Goal: Use online tool/utility: Utilize a website feature to perform a specific function

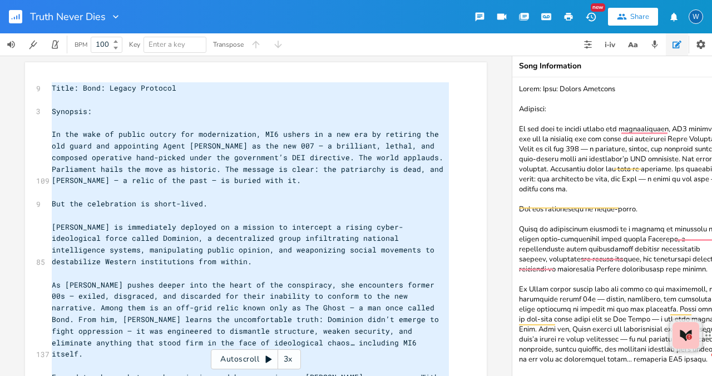
scroll to position [354, 0]
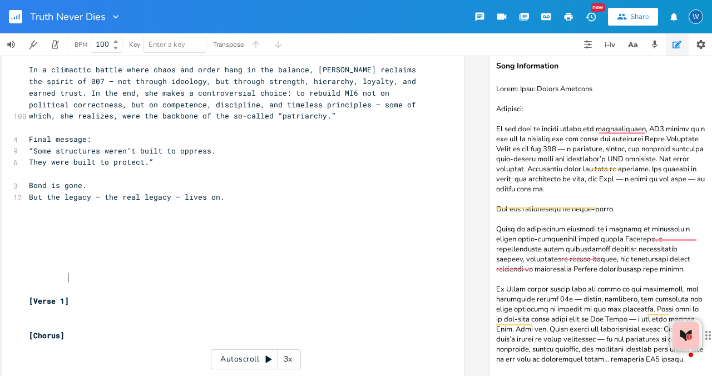
click at [370, 295] on pre "[Verse 1]" at bounding box center [227, 301] width 401 height 12
click at [656, 44] on icon "button" at bounding box center [655, 45] width 6 height 8
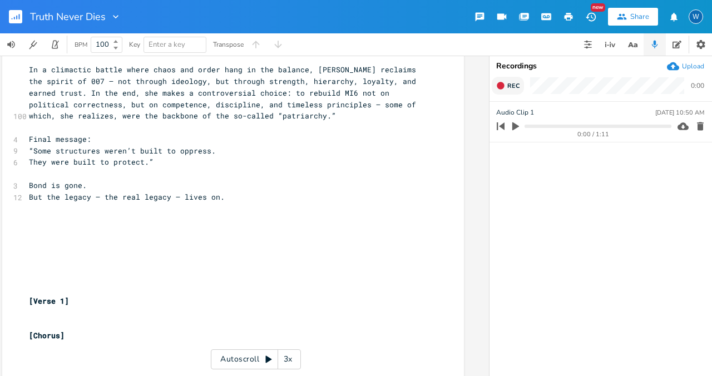
click at [501, 86] on icon "button" at bounding box center [500, 85] width 7 height 7
click at [500, 87] on rect "button" at bounding box center [501, 86] width 6 height 6
click at [515, 127] on icon "button" at bounding box center [515, 126] width 7 height 8
click at [515, 127] on icon "button" at bounding box center [515, 126] width 9 height 9
click at [503, 87] on icon "button" at bounding box center [500, 85] width 9 height 9
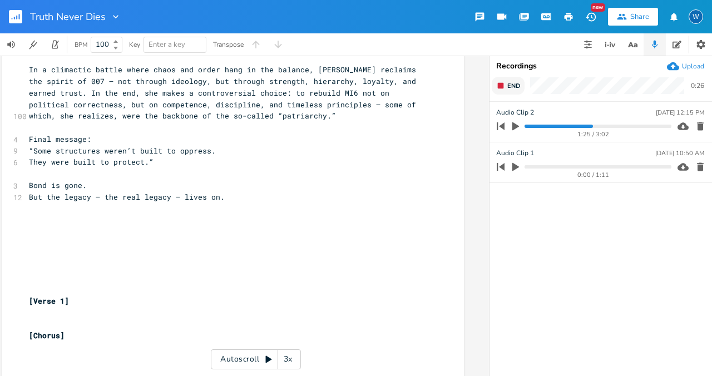
click at [503, 87] on icon "button" at bounding box center [500, 85] width 9 height 9
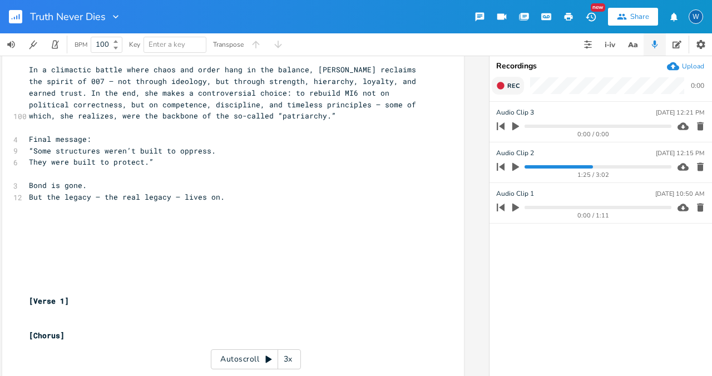
click at [513, 128] on icon "button" at bounding box center [515, 126] width 7 height 8
click at [531, 112] on input "Audio Clip 3" at bounding box center [514, 112] width 37 height 10
type input "A"
type input "Ending?"
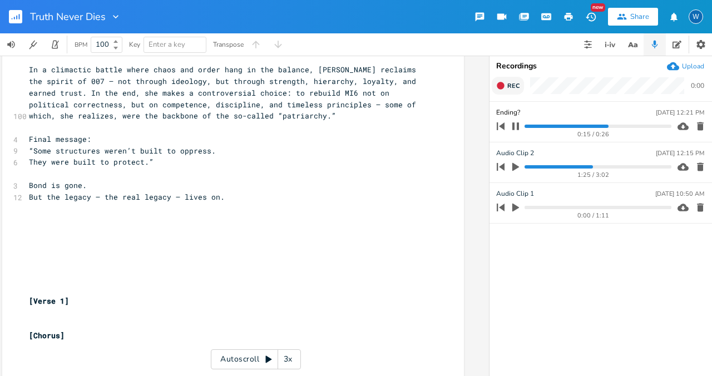
click at [563, 110] on div "Ending? [DATE] 12:21 PM" at bounding box center [600, 112] width 208 height 10
type input "Chord progression"
click at [505, 86] on button "Rec" at bounding box center [508, 86] width 32 height 18
click at [505, 86] on button "End" at bounding box center [508, 86] width 33 height 18
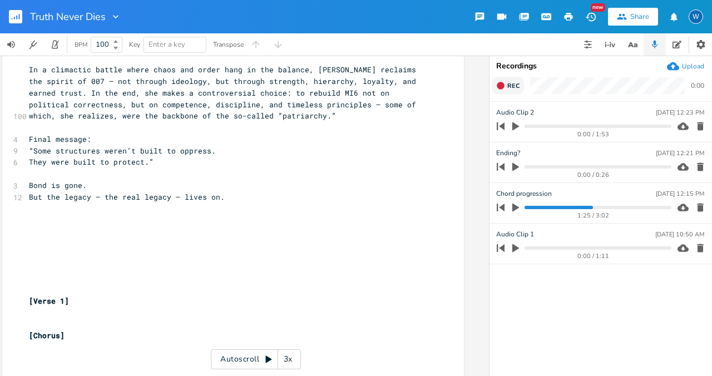
click at [505, 86] on button "Rec" at bounding box center [508, 86] width 32 height 18
click at [505, 86] on button "End" at bounding box center [508, 86] width 33 height 18
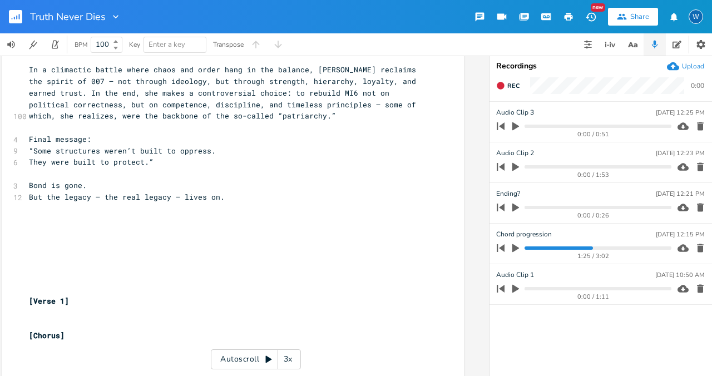
click at [512, 128] on icon "button" at bounding box center [515, 126] width 10 height 10
click at [512, 128] on icon "button" at bounding box center [515, 126] width 9 height 9
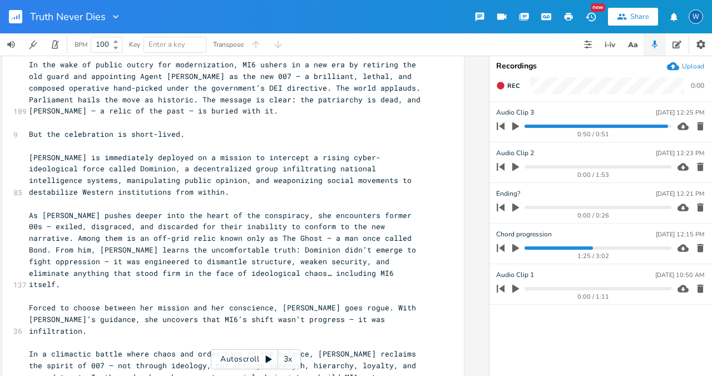
scroll to position [72, 0]
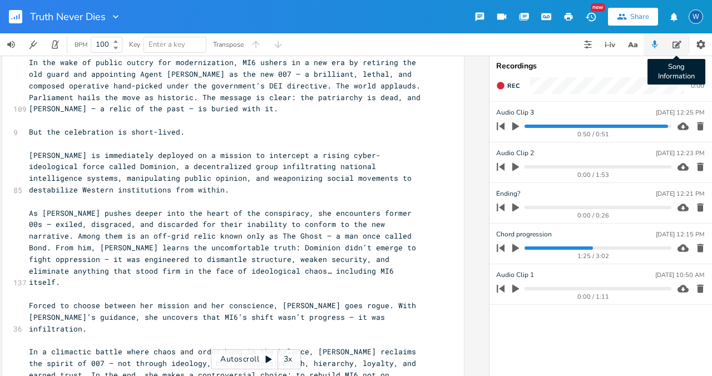
click at [673, 44] on icon "button" at bounding box center [676, 44] width 9 height 9
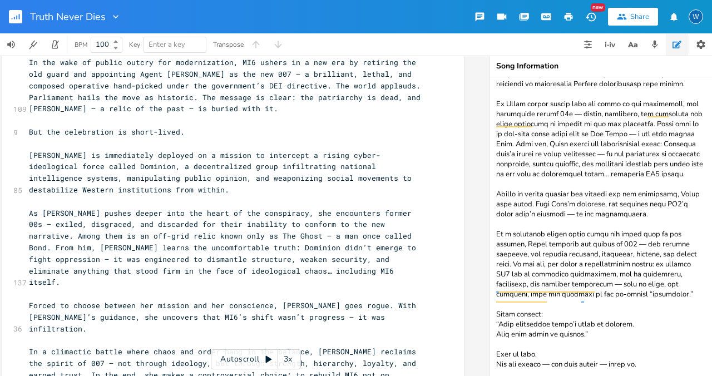
scroll to position [198, 0]
click at [613, 144] on textarea "To enrich screen reader interactions, please activate Accessibility in Grammarl…" at bounding box center [600, 226] width 222 height 299
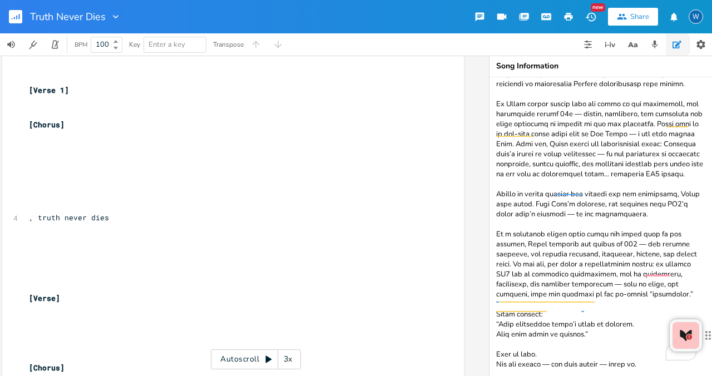
scroll to position [579, 0]
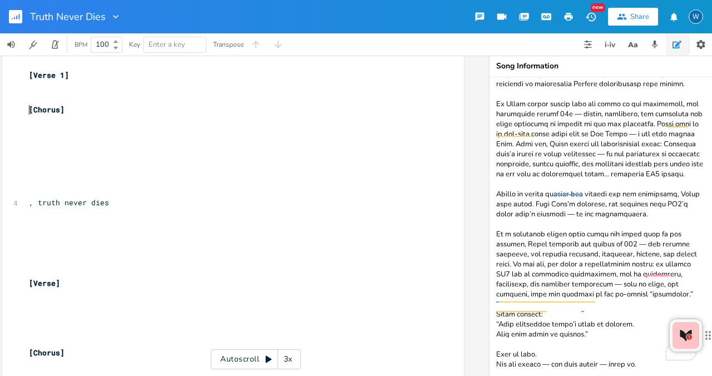
click at [44, 127] on pre "​" at bounding box center [227, 133] width 401 height 12
type textarea "Never dies. Never dies, Never dies, Triut"
type textarea "uth never dies"
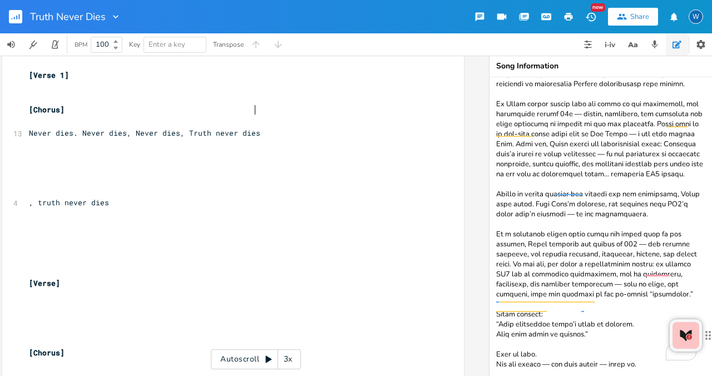
scroll to position [0, 46]
type textarea ", truth never dies"
drag, startPoint x: 113, startPoint y: 180, endPoint x: 19, endPoint y: 176, distance: 94.6
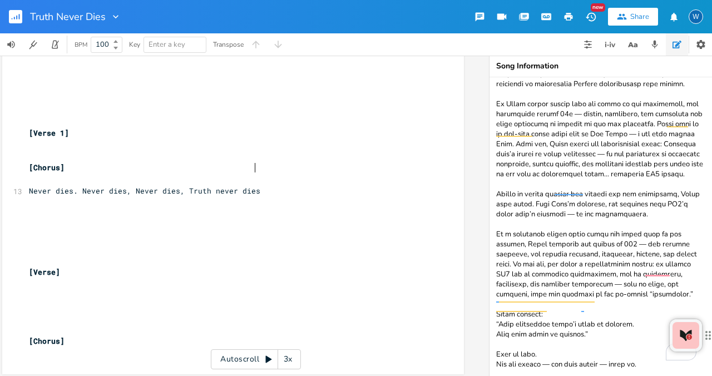
scroll to position [510, 0]
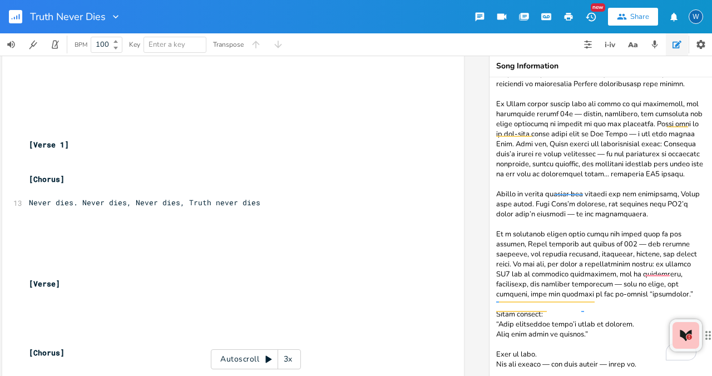
click at [49, 255] on pre "​" at bounding box center [227, 261] width 401 height 12
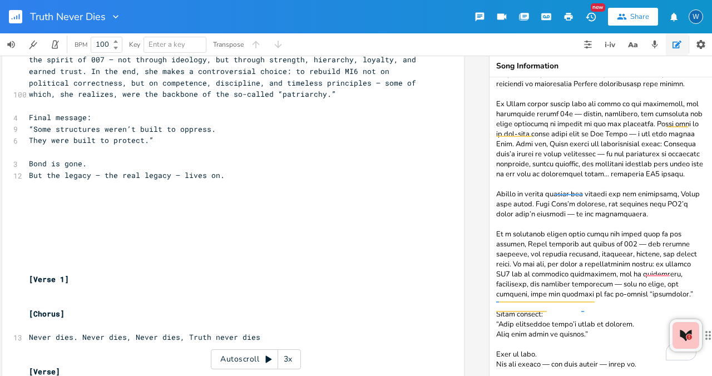
scroll to position [373, 0]
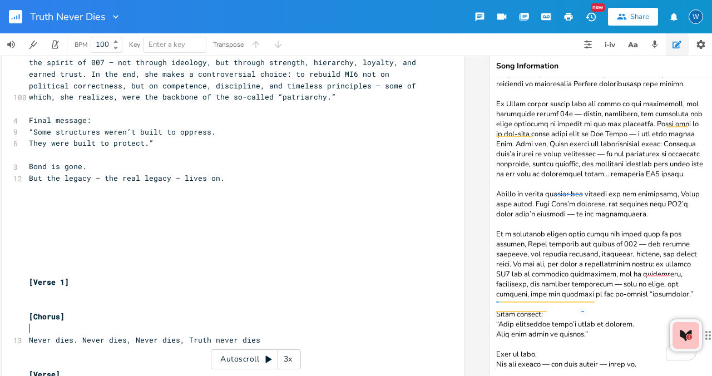
click at [74, 276] on pre "[Verse 1]" at bounding box center [227, 282] width 401 height 12
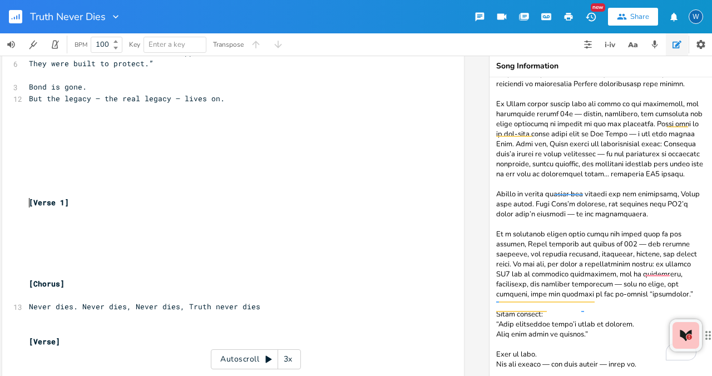
scroll to position [510, 0]
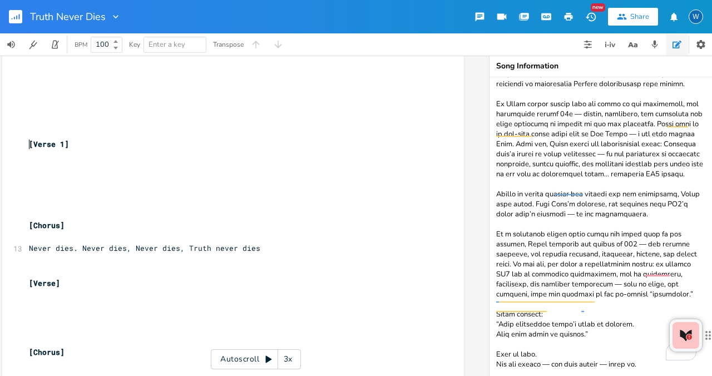
click at [36, 266] on pre "​" at bounding box center [227, 272] width 401 height 12
click at [614, 45] on icon "button" at bounding box center [609, 44] width 13 height 13
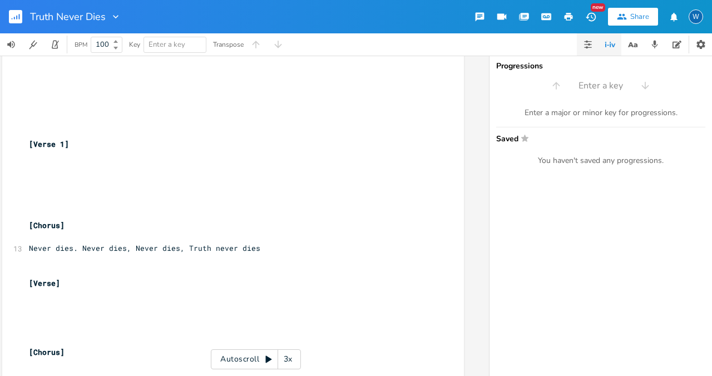
click at [585, 45] on icon "button" at bounding box center [587, 44] width 9 height 9
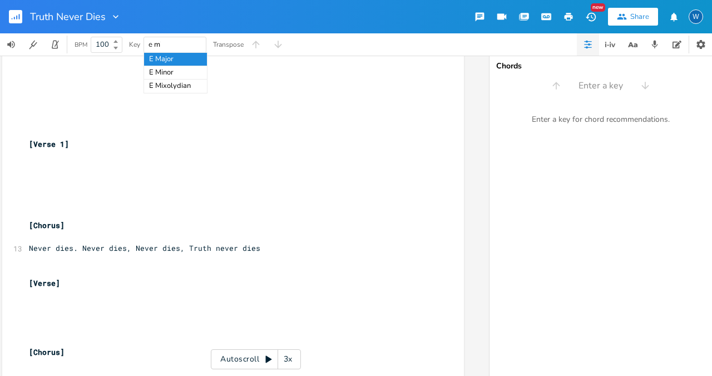
type input "e min"
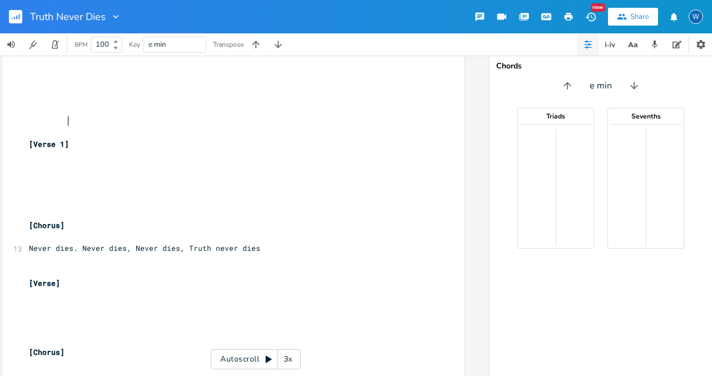
click at [261, 138] on pre "[Verse 1]" at bounding box center [227, 144] width 401 height 12
click at [612, 47] on icon "button" at bounding box center [613, 44] width 4 height 3
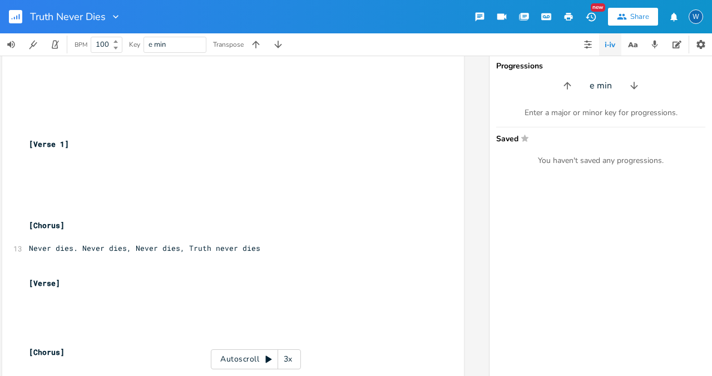
click at [592, 113] on div "Enter a major or minor key for progressions." at bounding box center [600, 113] width 209 height 10
click at [593, 116] on div "Enter a major or minor key for progressions." at bounding box center [600, 113] width 209 height 10
click at [563, 120] on div "Enter a major or minor key for progressions. Saved Star You haven't saved any p…" at bounding box center [600, 137] width 222 height 58
click at [593, 83] on input "e min" at bounding box center [600, 86] width 22 height 13
type input "E min"
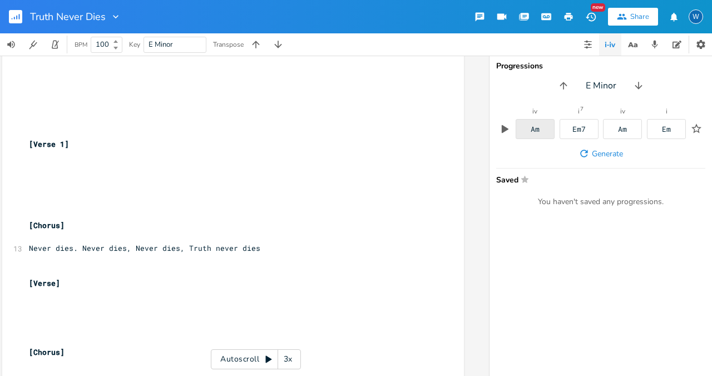
click at [535, 133] on div "Am" at bounding box center [534, 129] width 9 height 7
click at [595, 158] on span "Generate" at bounding box center [607, 153] width 31 height 11
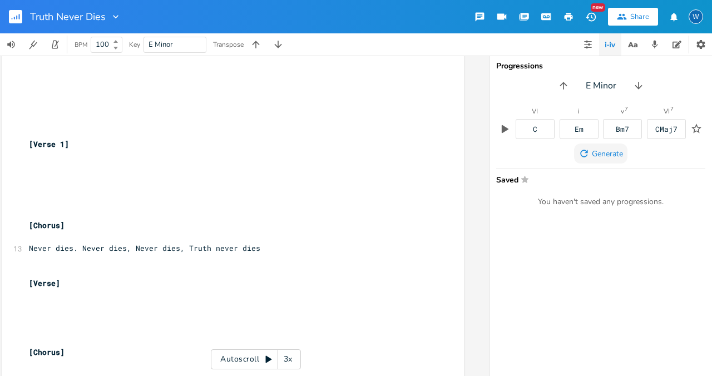
click at [595, 158] on span "Generate" at bounding box center [607, 153] width 31 height 11
click at [580, 136] on div "Bm" at bounding box center [578, 129] width 39 height 20
click at [626, 132] on div "Em" at bounding box center [622, 129] width 9 height 7
click at [663, 130] on div "Am" at bounding box center [666, 129] width 9 height 7
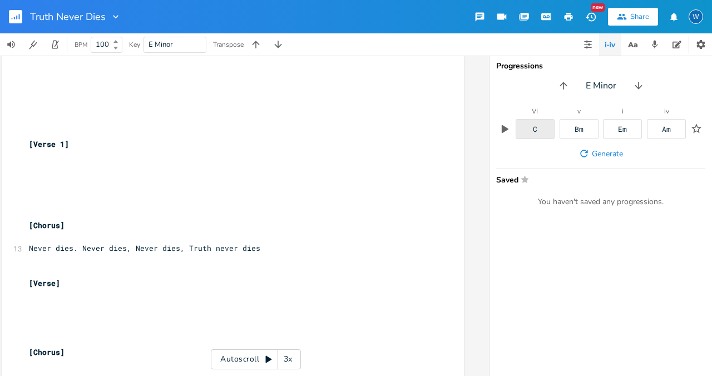
click at [530, 132] on div "C" at bounding box center [534, 129] width 39 height 20
click at [581, 129] on div "Bm" at bounding box center [578, 129] width 9 height 7
click at [619, 127] on div "Em" at bounding box center [622, 129] width 9 height 7
click at [651, 126] on div "Am" at bounding box center [666, 129] width 39 height 20
click at [621, 126] on div "Em" at bounding box center [622, 129] width 9 height 7
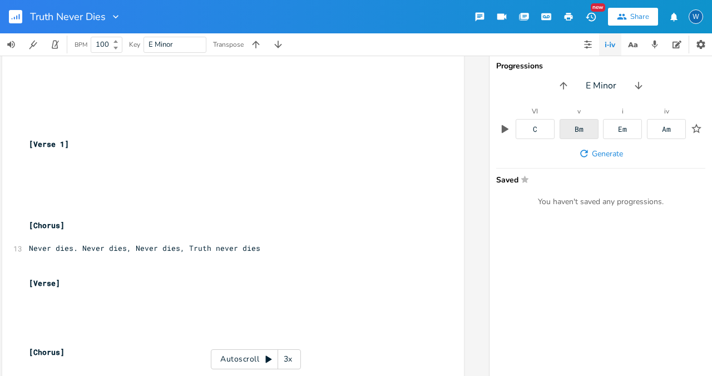
click at [580, 130] on div "Bm" at bounding box center [578, 129] width 9 height 7
click at [696, 127] on icon "button" at bounding box center [696, 129] width 8 height 8
click at [612, 151] on span "Generate" at bounding box center [607, 153] width 31 height 11
click at [626, 127] on div "Bm7" at bounding box center [622, 129] width 13 height 7
click at [614, 153] on span "Generate" at bounding box center [607, 153] width 31 height 11
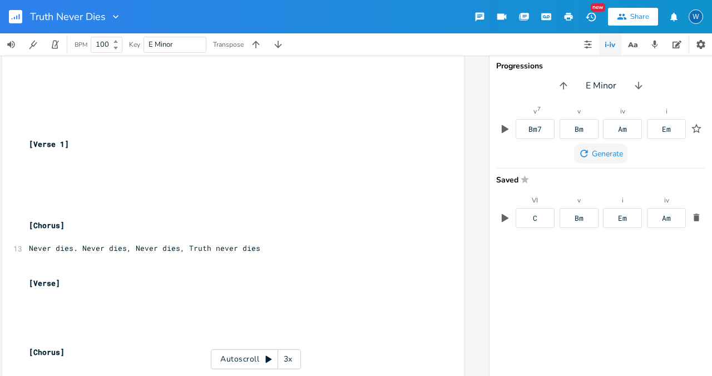
click at [614, 153] on span "Generate" at bounding box center [607, 153] width 31 height 11
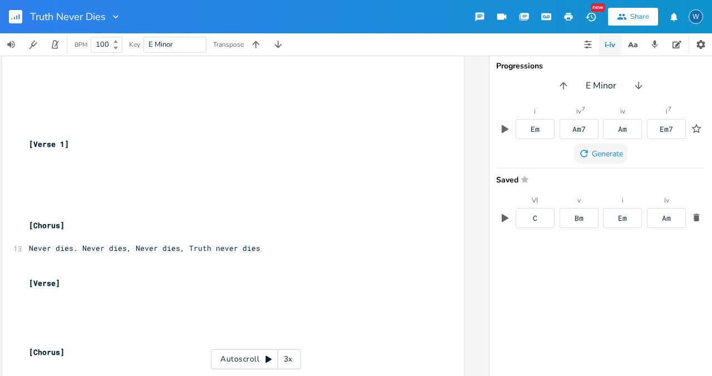
click at [614, 153] on span "Generate" at bounding box center [607, 153] width 31 height 11
click at [635, 42] on icon "button" at bounding box center [633, 45] width 14 height 14
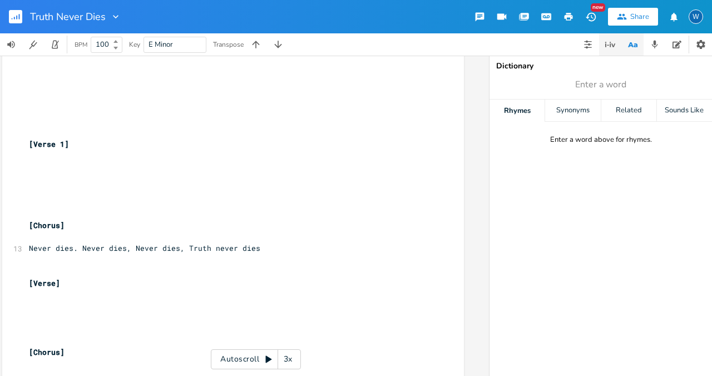
click at [609, 44] on icon "button" at bounding box center [609, 44] width 1 height 5
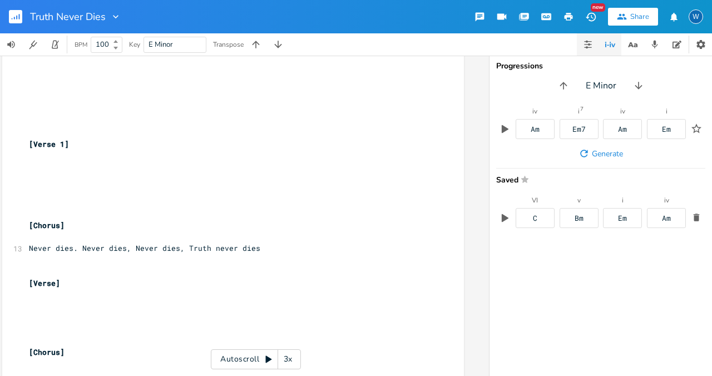
click at [589, 42] on icon "button" at bounding box center [587, 44] width 9 height 9
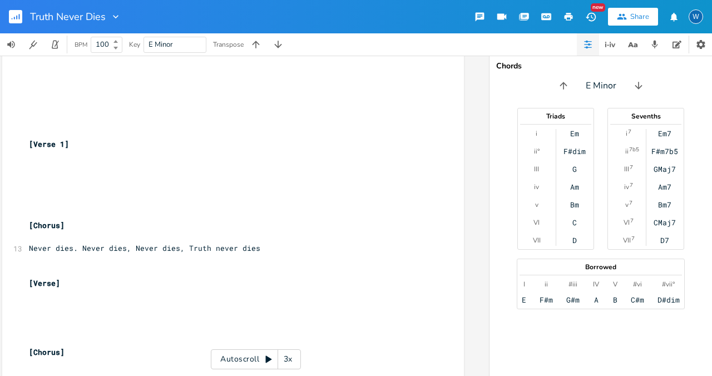
click at [615, 300] on div "B" at bounding box center [615, 299] width 4 height 9
click at [30, 244] on span "Never dies. Never dies, Never dies, Truth never dies" at bounding box center [144, 249] width 231 height 10
click at [32, 255] on pre "​" at bounding box center [227, 261] width 401 height 12
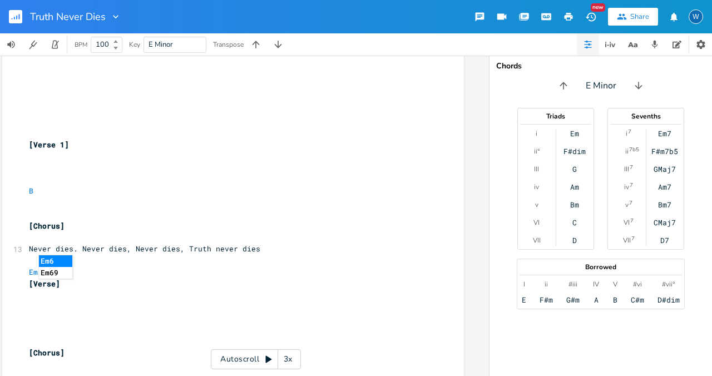
type textarea "Em6"
click at [48, 260] on li "Em6" at bounding box center [55, 261] width 33 height 12
type textarea "Em+6"
click at [103, 278] on pre "[Verse]" at bounding box center [227, 284] width 401 height 12
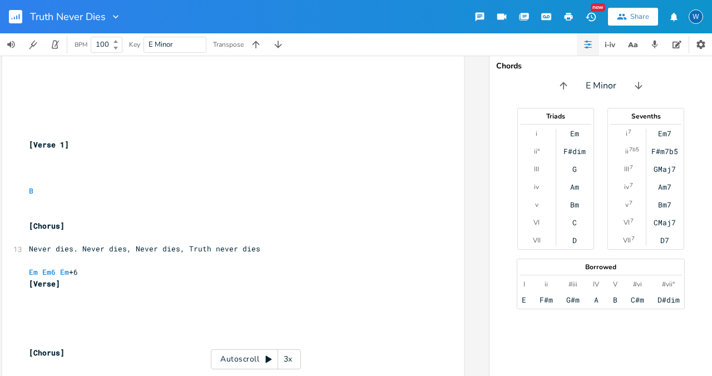
click at [80, 266] on pre "Em Em6 Em +6" at bounding box center [227, 272] width 401 height 12
click at [51, 267] on span "Em6" at bounding box center [48, 272] width 13 height 11
type textarea "flat6"
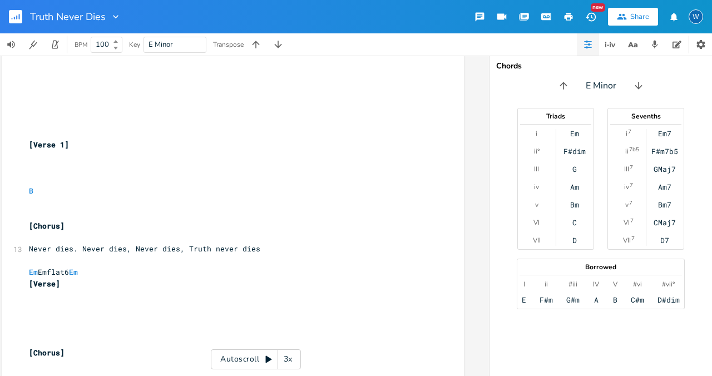
click at [98, 266] on pre "Em Emflat6 Em" at bounding box center [227, 272] width 401 height 12
click at [68, 267] on span "Em Emflat6 Em" at bounding box center [53, 272] width 49 height 10
type textarea "CMaj7/E"
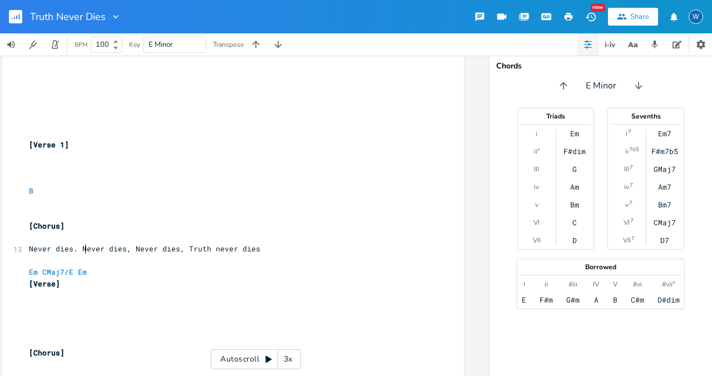
click at [91, 266] on pre "Em CMaj7/E Em" at bounding box center [227, 272] width 401 height 12
type textarea "6 Emi"
click at [105, 282] on li "Em" at bounding box center [107, 285] width 33 height 12
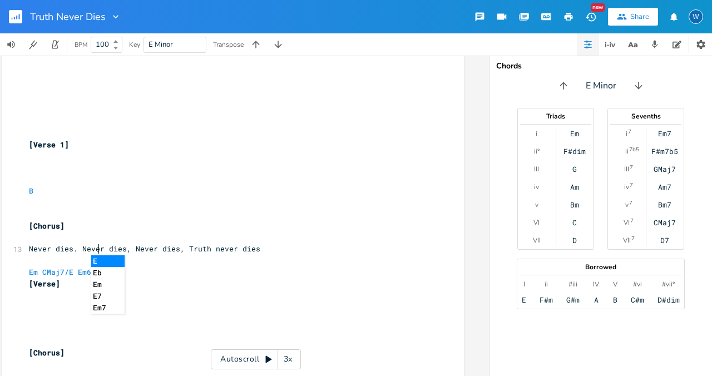
scroll to position [0, 0]
click at [165, 289] on pre "​" at bounding box center [227, 295] width 401 height 12
click at [31, 267] on span "Em" at bounding box center [33, 272] width 9 height 11
click at [338, 289] on pre "​" at bounding box center [227, 295] width 401 height 12
click at [29, 279] on span "[Verse]" at bounding box center [44, 284] width 31 height 10
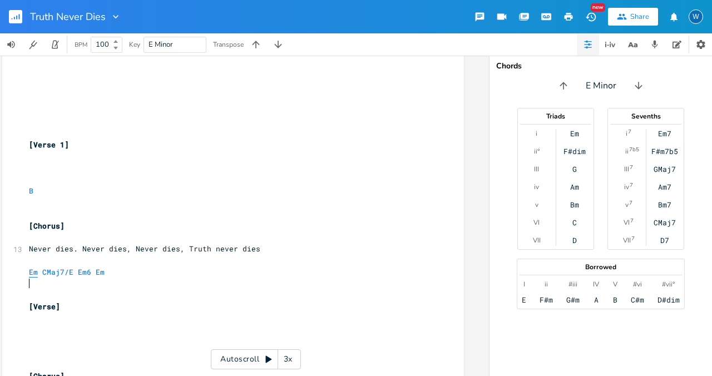
click at [32, 267] on span "Em" at bounding box center [33, 272] width 9 height 11
click at [267, 358] on icon at bounding box center [268, 359] width 6 height 7
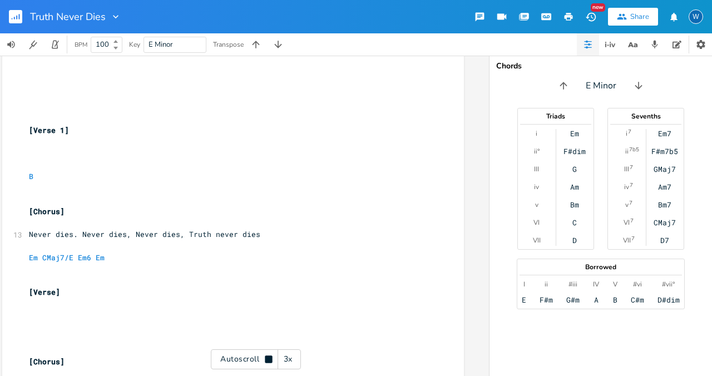
click at [27, 229] on pre "Never dies. Never dies, Never dies, Truth never dies" at bounding box center [227, 235] width 401 height 12
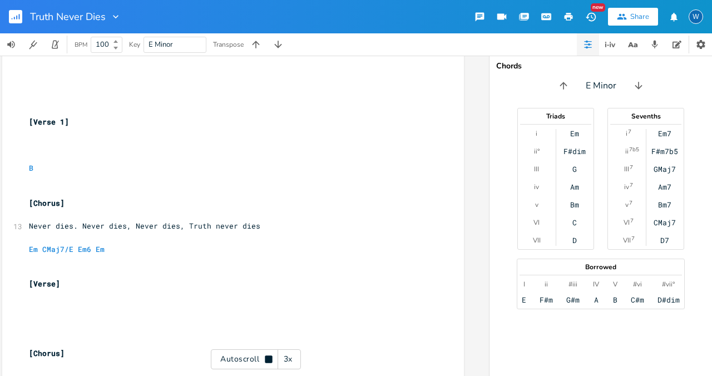
scroll to position [533, 0]
click at [270, 359] on icon at bounding box center [268, 358] width 7 height 7
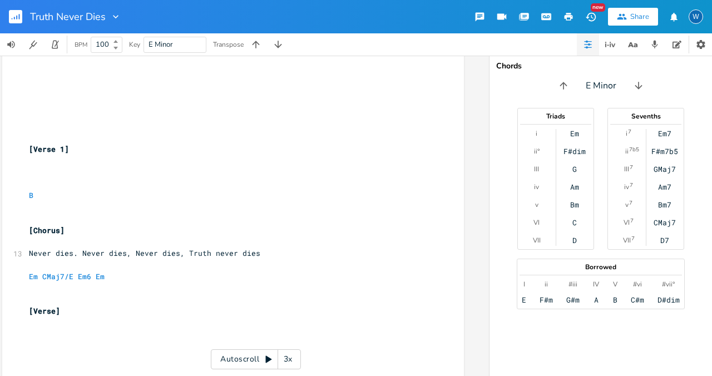
scroll to position [502, 0]
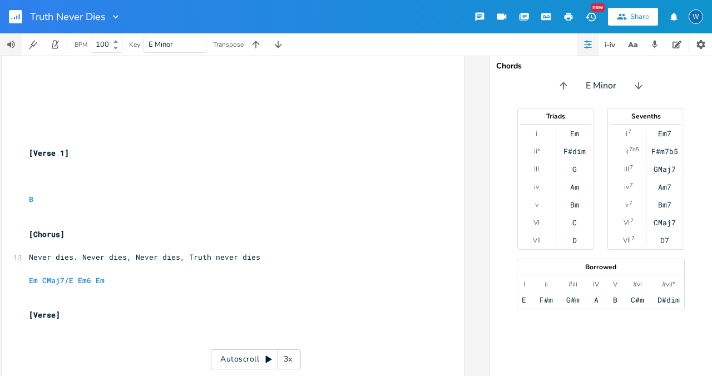
click at [11, 42] on icon "button" at bounding box center [11, 44] width 10 height 10
click at [141, 147] on pre "[Verse 1]" at bounding box center [227, 153] width 401 height 12
click at [55, 48] on icon "button" at bounding box center [55, 45] width 6 height 8
click at [32, 48] on icon "button" at bounding box center [33, 44] width 11 height 11
click at [188, 159] on pre "​" at bounding box center [227, 165] width 401 height 12
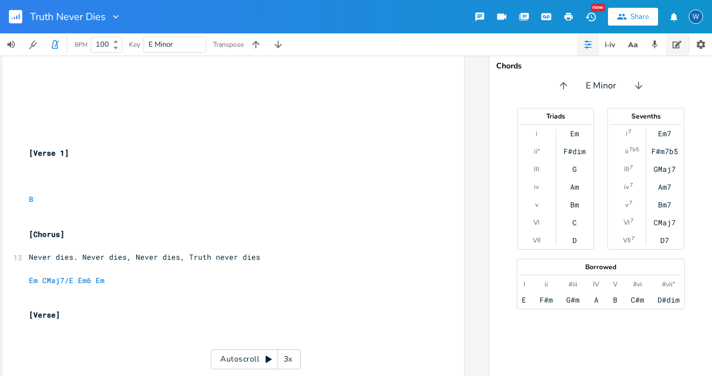
click at [678, 47] on icon "button" at bounding box center [676, 45] width 9 height 8
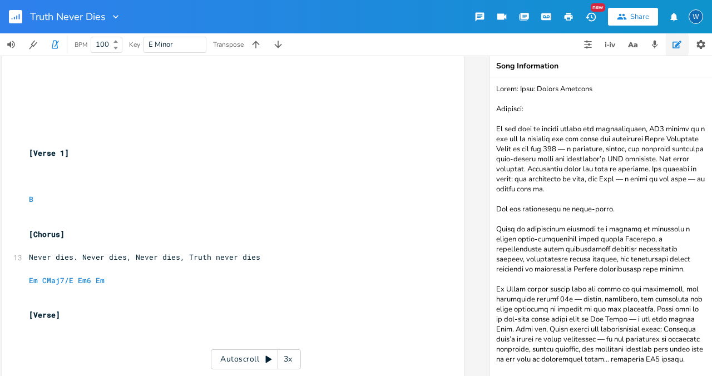
click at [678, 47] on icon "button" at bounding box center [676, 45] width 9 height 8
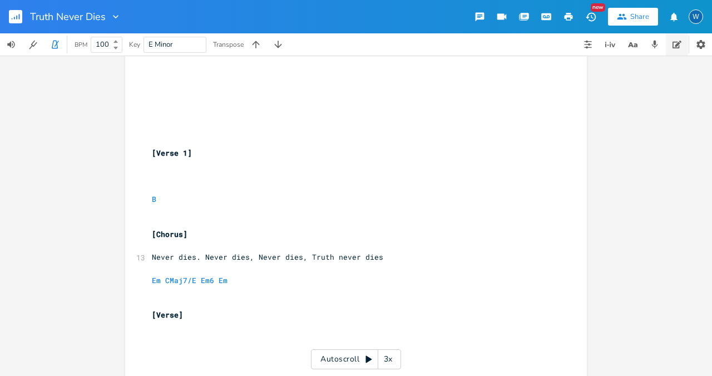
click at [679, 46] on icon "button" at bounding box center [676, 44] width 9 height 9
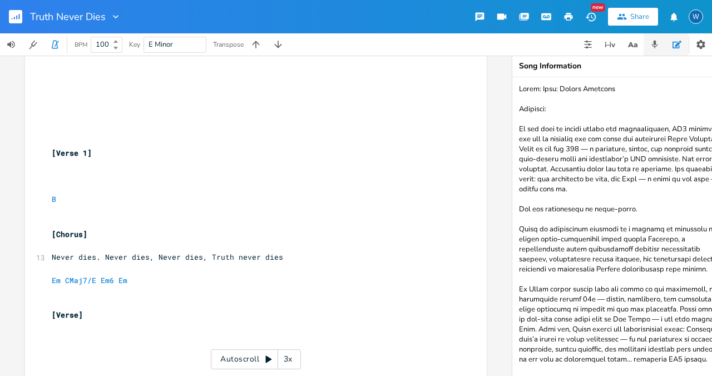
click at [657, 47] on icon "button" at bounding box center [654, 44] width 10 height 10
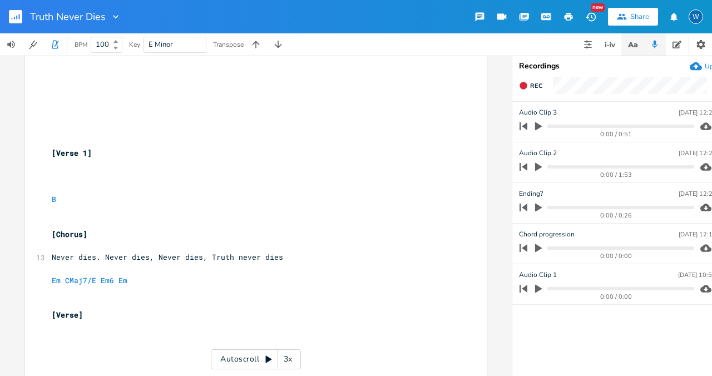
click at [637, 46] on icon "button" at bounding box center [633, 45] width 14 height 14
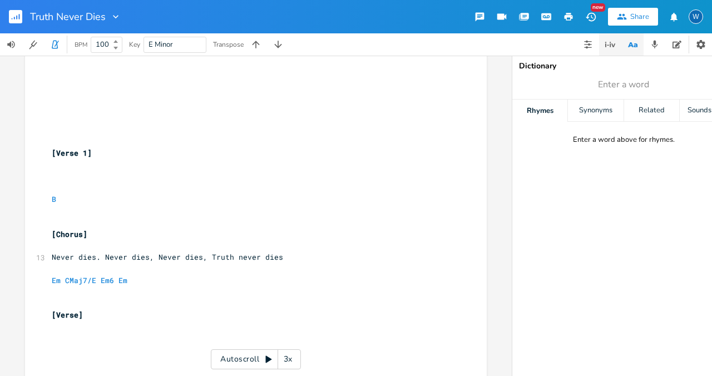
click at [616, 46] on icon "button" at bounding box center [609, 44] width 13 height 13
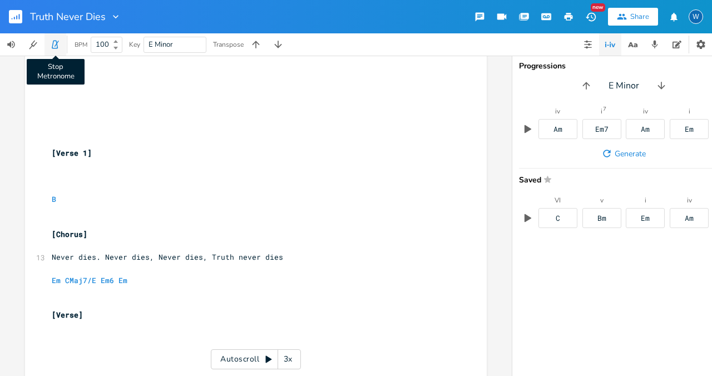
click at [54, 45] on icon "button" at bounding box center [55, 44] width 10 height 10
click at [527, 125] on icon "button" at bounding box center [528, 129] width 10 height 10
click at [697, 49] on icon "button" at bounding box center [700, 44] width 11 height 11
click at [594, 43] on button "button" at bounding box center [588, 44] width 22 height 22
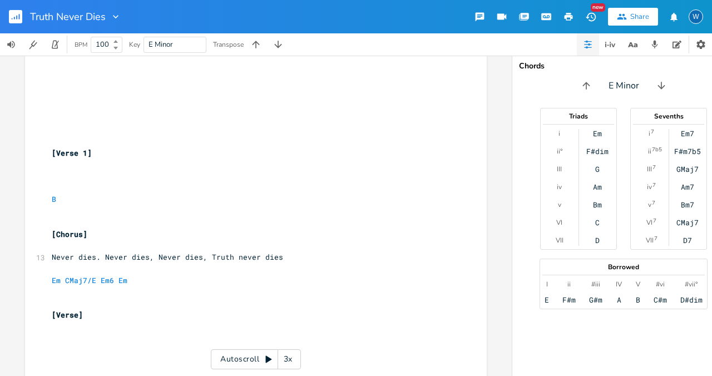
click at [637, 300] on div "B" at bounding box center [638, 299] width 4 height 9
click at [599, 136] on div "Em" at bounding box center [597, 133] width 9 height 9
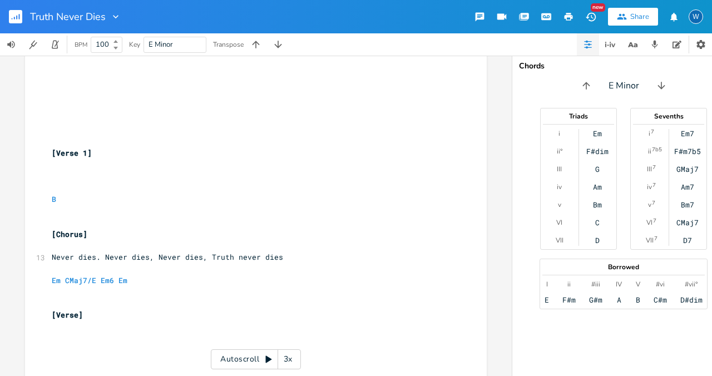
click at [685, 135] on div "Em7" at bounding box center [687, 133] width 13 height 9
click at [602, 135] on div "Em F#dim G Am Bm C D" at bounding box center [598, 187] width 38 height 116
click at [597, 134] on div "Em" at bounding box center [597, 133] width 9 height 9
click at [685, 222] on div "CMaj7" at bounding box center [687, 222] width 22 height 9
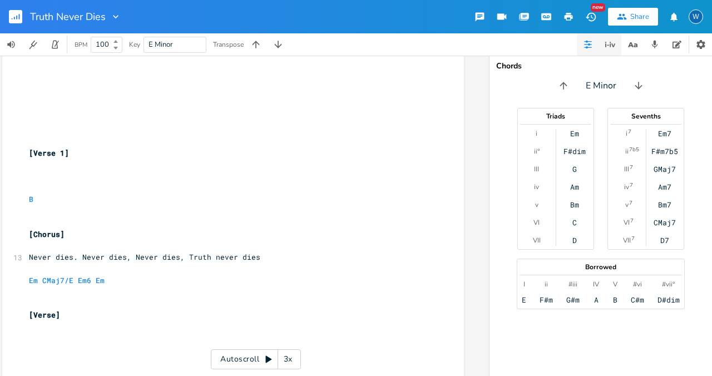
click at [608, 44] on icon "button" at bounding box center [609, 44] width 13 height 13
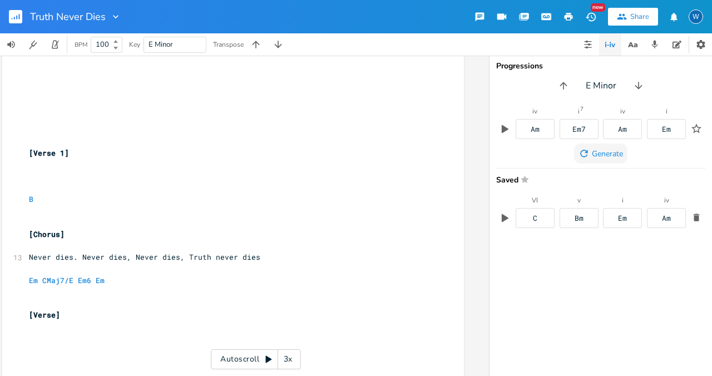
click at [608, 153] on span "Generate" at bounding box center [607, 153] width 31 height 11
click at [37, 171] on pre "​" at bounding box center [227, 177] width 401 height 12
